Goal: Navigation & Orientation: Find specific page/section

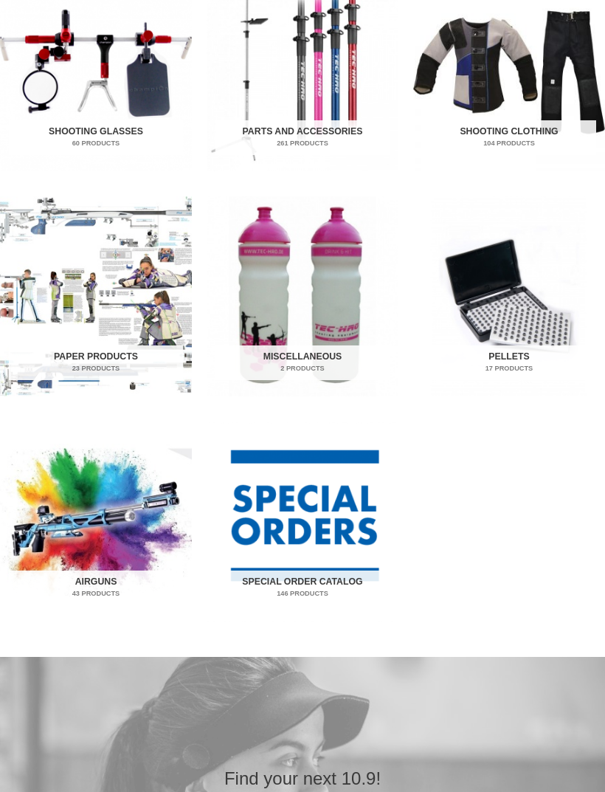
scroll to position [803, 0]
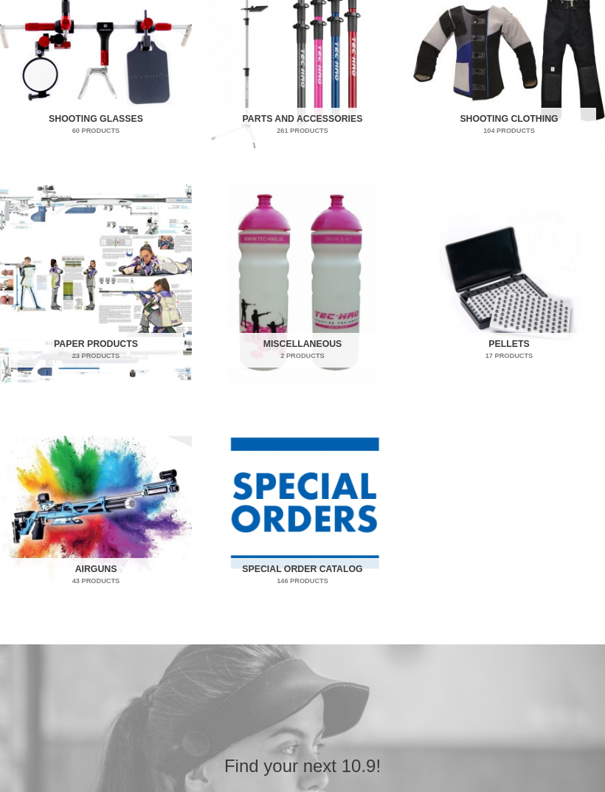
click at [122, 514] on img "Visit product category Airguns" at bounding box center [96, 510] width 192 height 200
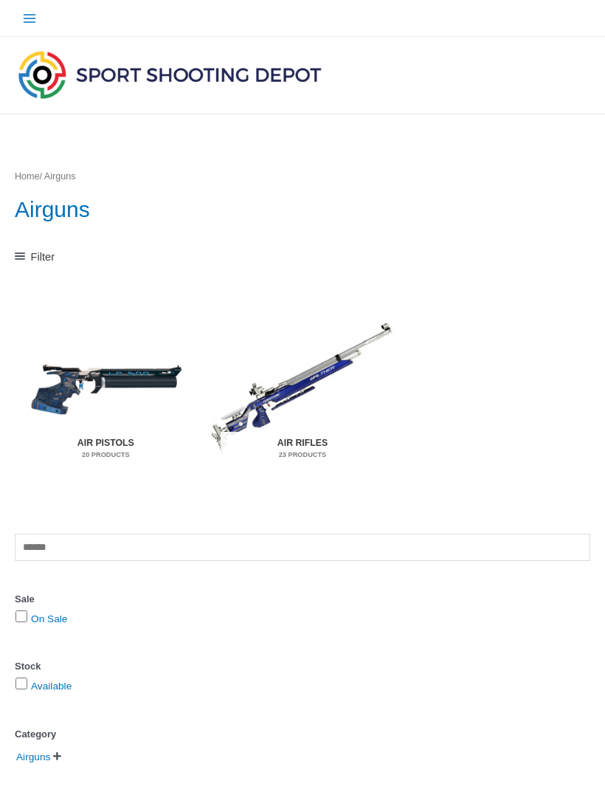
click at [303, 444] on h2 "Air Rifles 23 Products" at bounding box center [303, 449] width 164 height 35
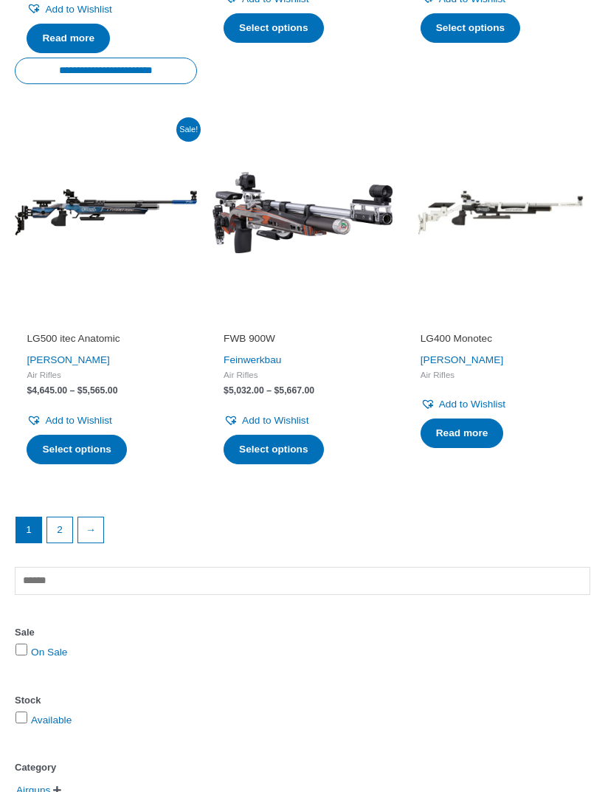
scroll to position [1858, 0]
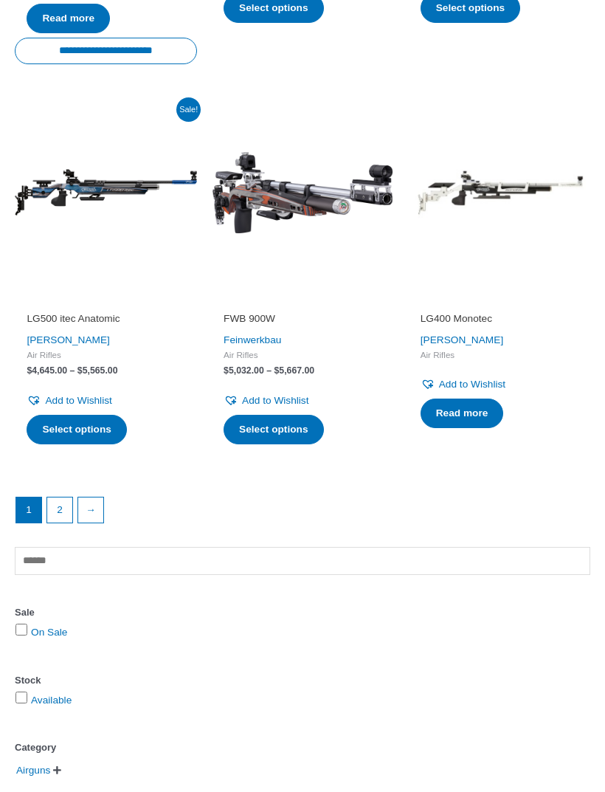
click at [97, 498] on link "→" at bounding box center [90, 510] width 25 height 25
